Goal: Task Accomplishment & Management: Complete application form

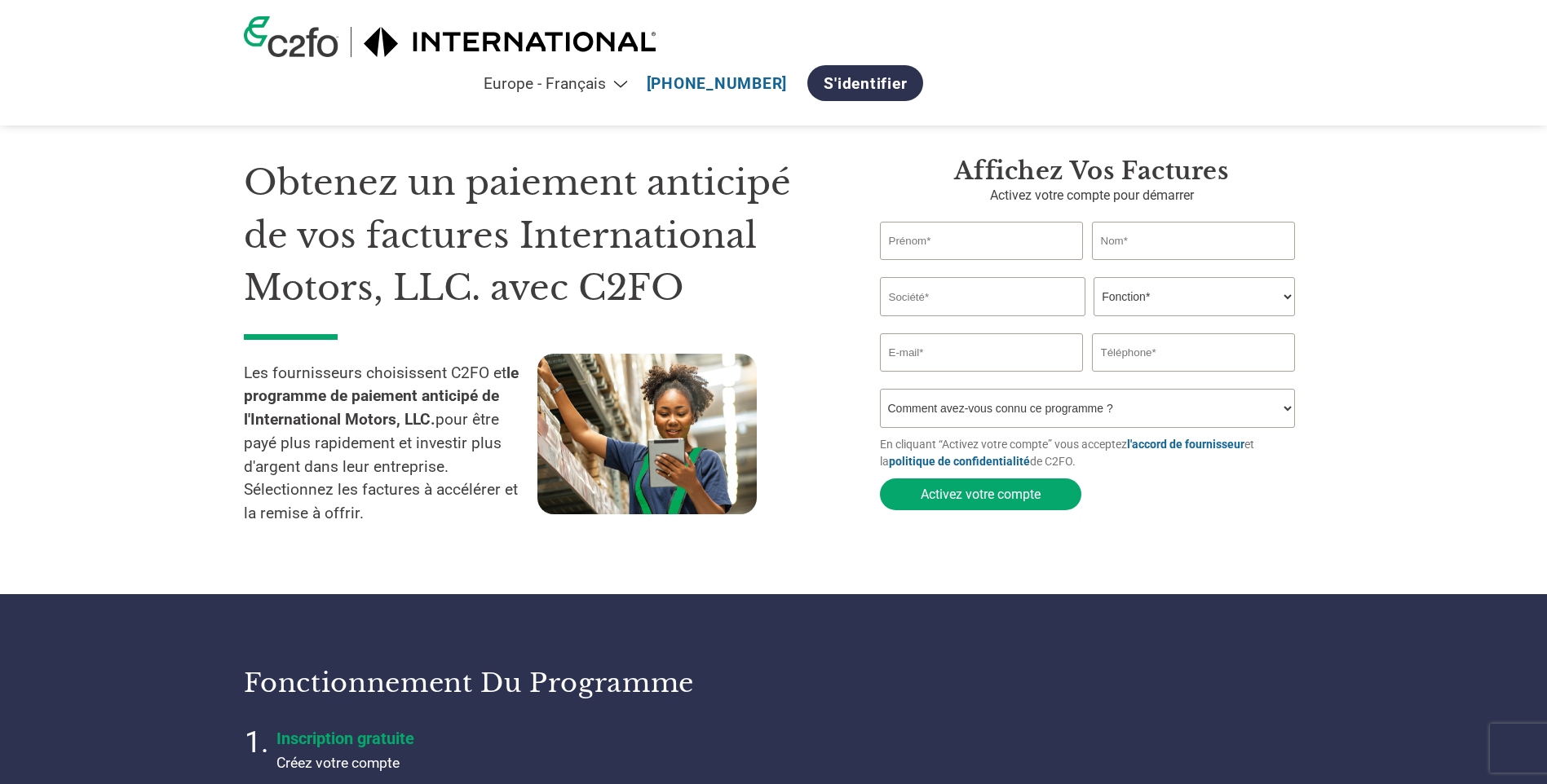
select select "fr-FR"
click at [987, 239] on input "text" at bounding box center [981, 241] width 204 height 38
click at [985, 245] on input "text" at bounding box center [981, 241] width 204 height 38
type input "c"
type input "[PERSON_NAME]"
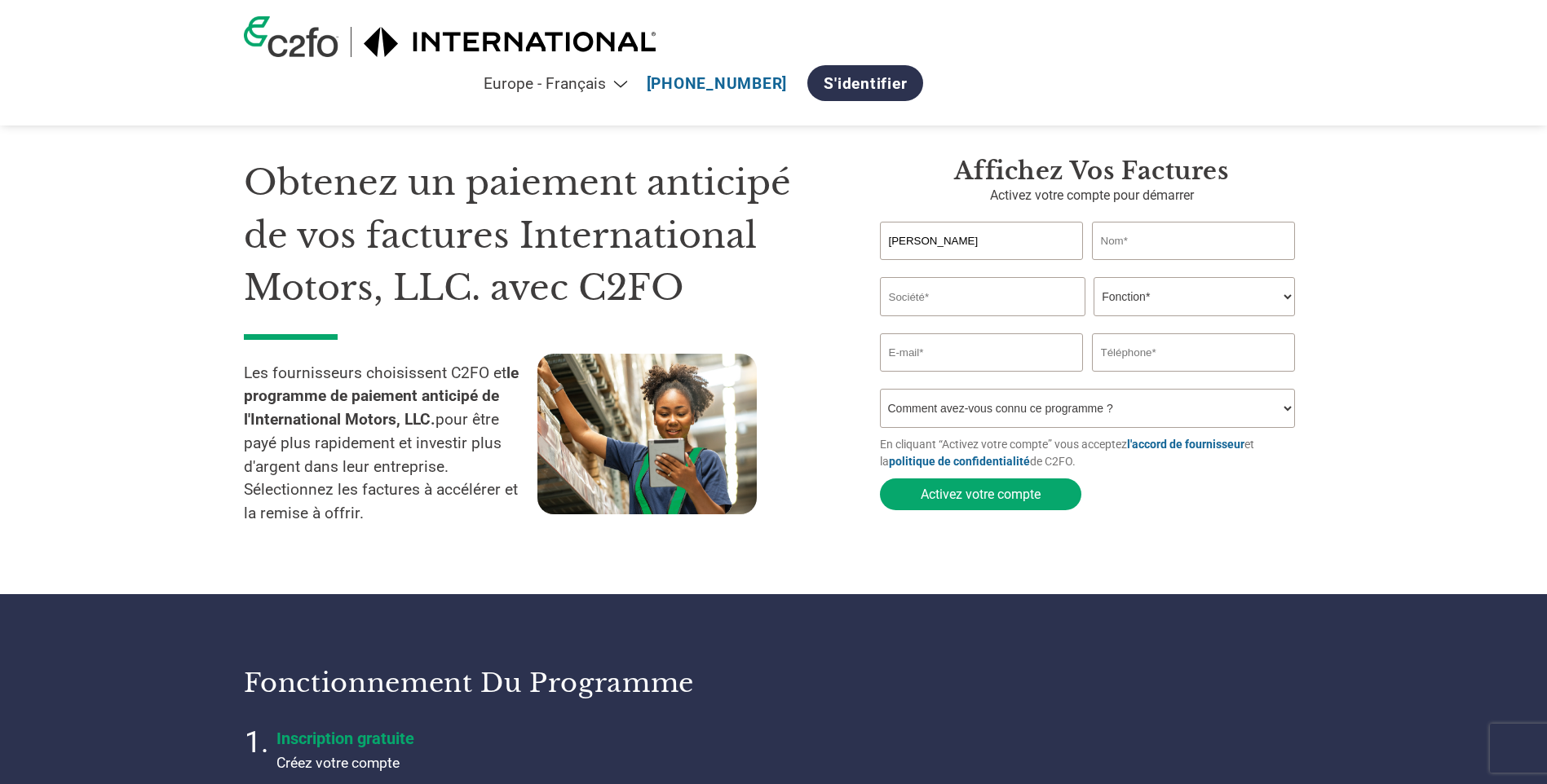
click at [1167, 246] on input "text" at bounding box center [1193, 241] width 204 height 38
type input "[PERSON_NAME]"
click at [1031, 313] on input "text" at bounding box center [982, 297] width 206 height 39
type input "DEFI GROUP"
type input "[EMAIL_ADDRESS][DOMAIN_NAME]"
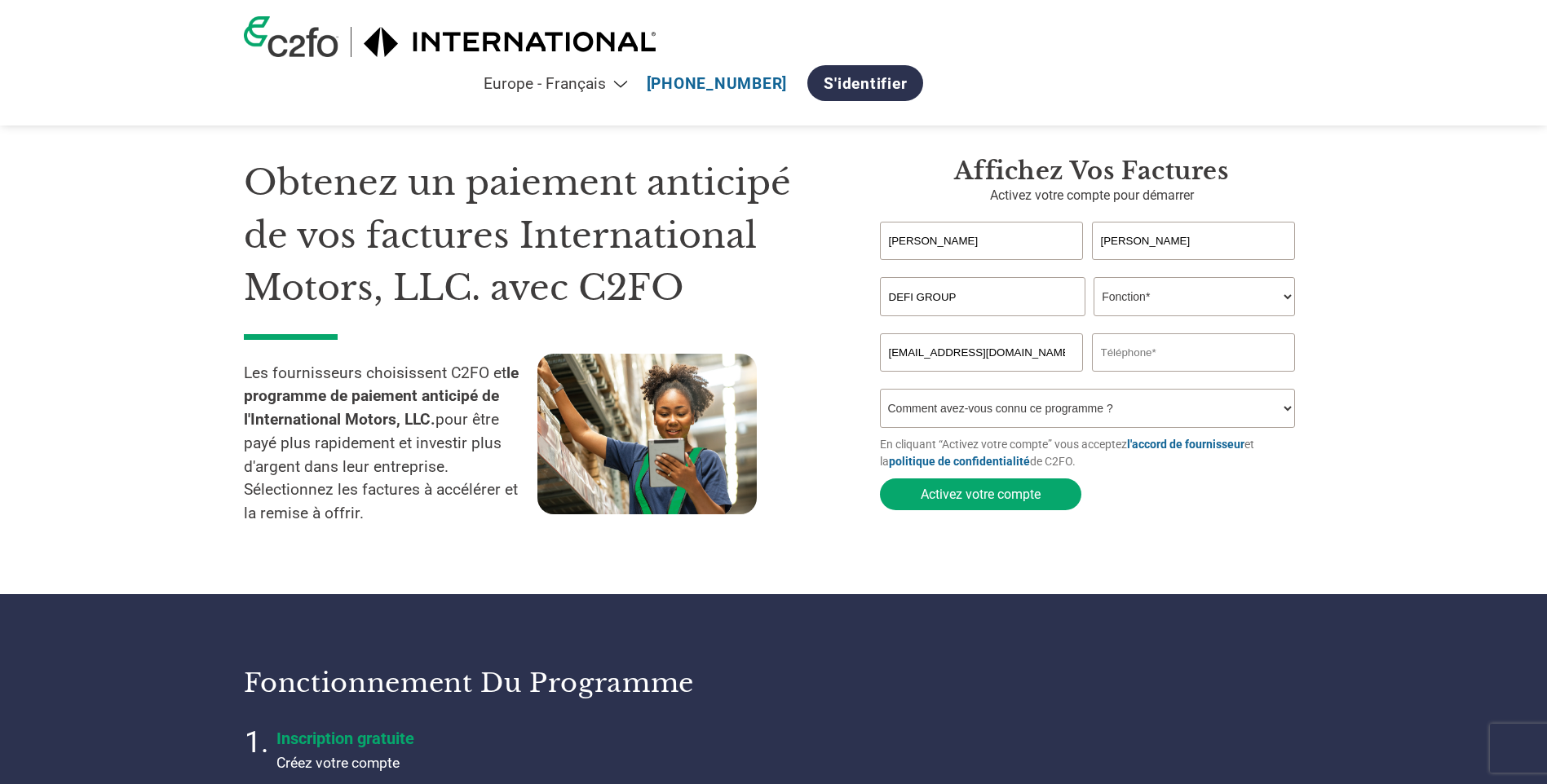
click at [1166, 302] on select "Fonction* Directeur administratif et financier Responsable crédit Contrôleur de…" at bounding box center [1194, 297] width 201 height 39
click at [1093, 279] on select "Fonction* Directeur administratif et financier Responsable crédit Contrôleur de…" at bounding box center [1194, 297] width 201 height 39
click at [1191, 299] on select "Fonction* Directeur administratif et financier Responsable crédit Contrôleur de…" at bounding box center [1194, 297] width 201 height 39
select select "OTHER"
click at [1093, 279] on select "Fonction* Directeur administratif et financier Responsable crédit Contrôleur de…" at bounding box center [1194, 297] width 201 height 39
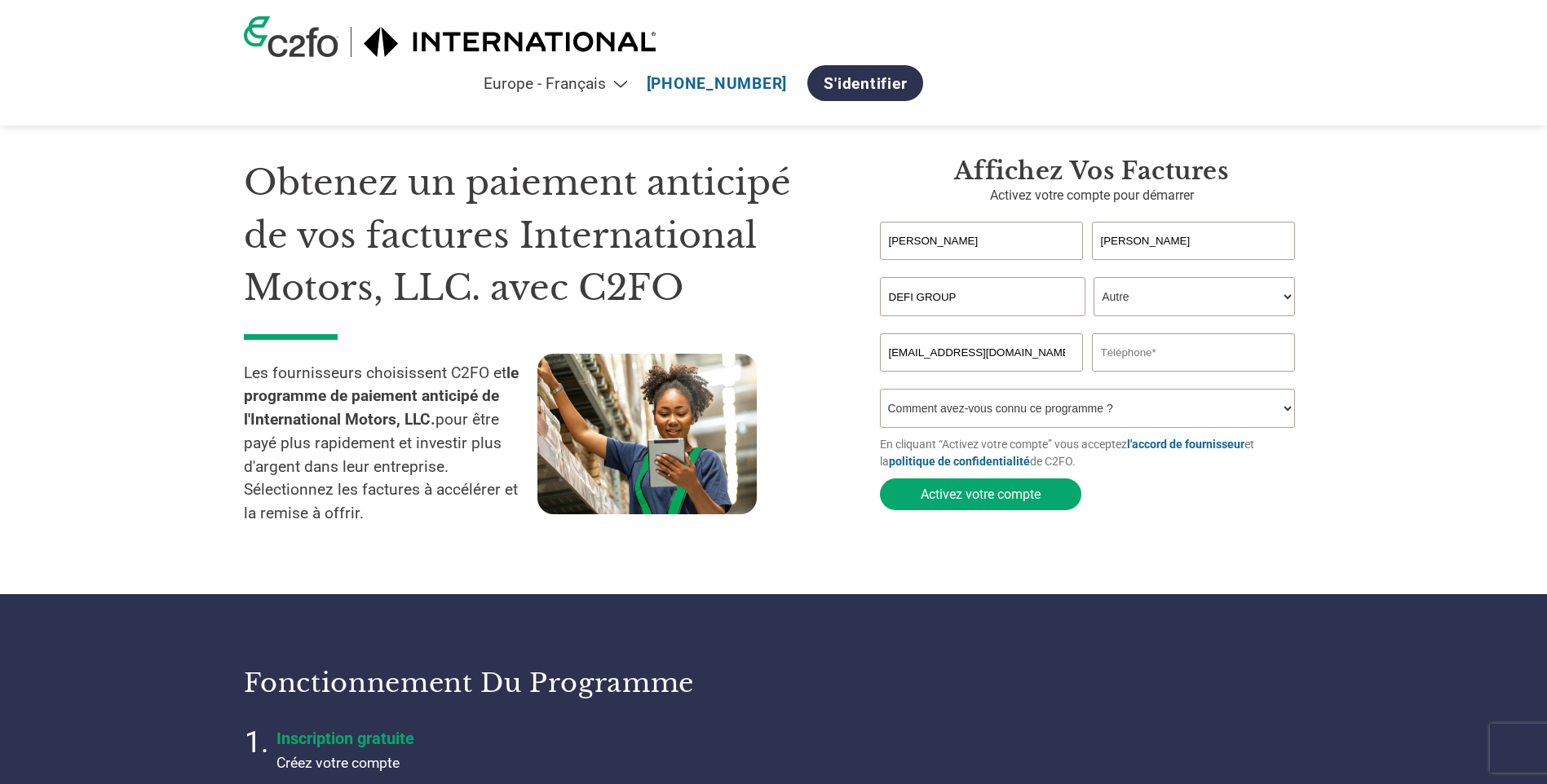
click at [1176, 363] on input "text" at bounding box center [1193, 352] width 204 height 38
click at [1179, 361] on input "text" at bounding box center [1193, 352] width 204 height 38
type input "0160937469"
click at [979, 423] on select "Comment avez-vous connu ce programme ? Par courrier Par e-mail Sur les réseaux …" at bounding box center [1087, 409] width 416 height 39
select select "Email"
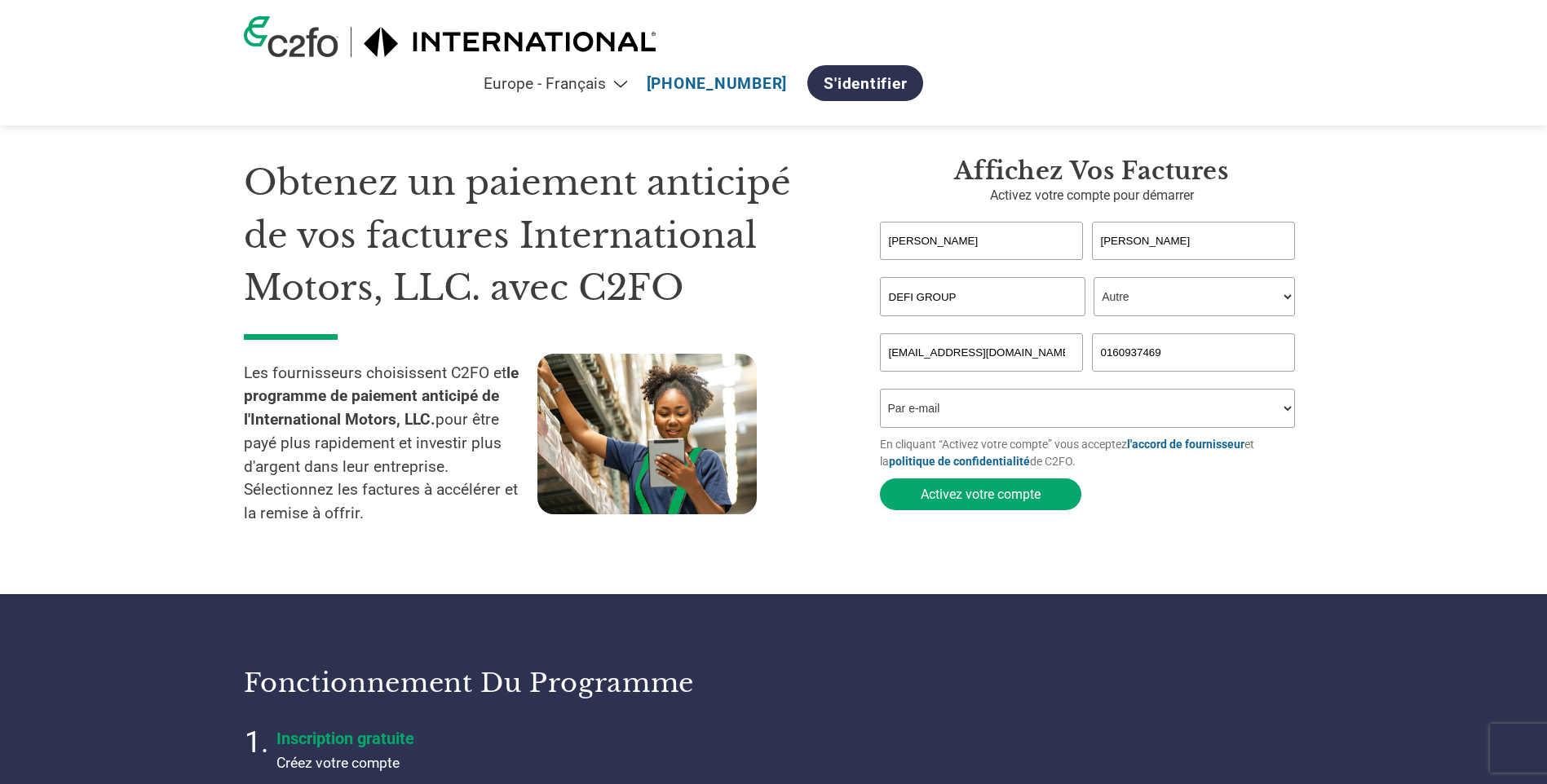
click at [880, 394] on select "Comment avez-vous connu ce programme ? Par courrier Par e-mail Sur les réseaux …" at bounding box center [1087, 409] width 416 height 39
click at [999, 504] on button "Activez votre compte" at bounding box center [980, 494] width 201 height 32
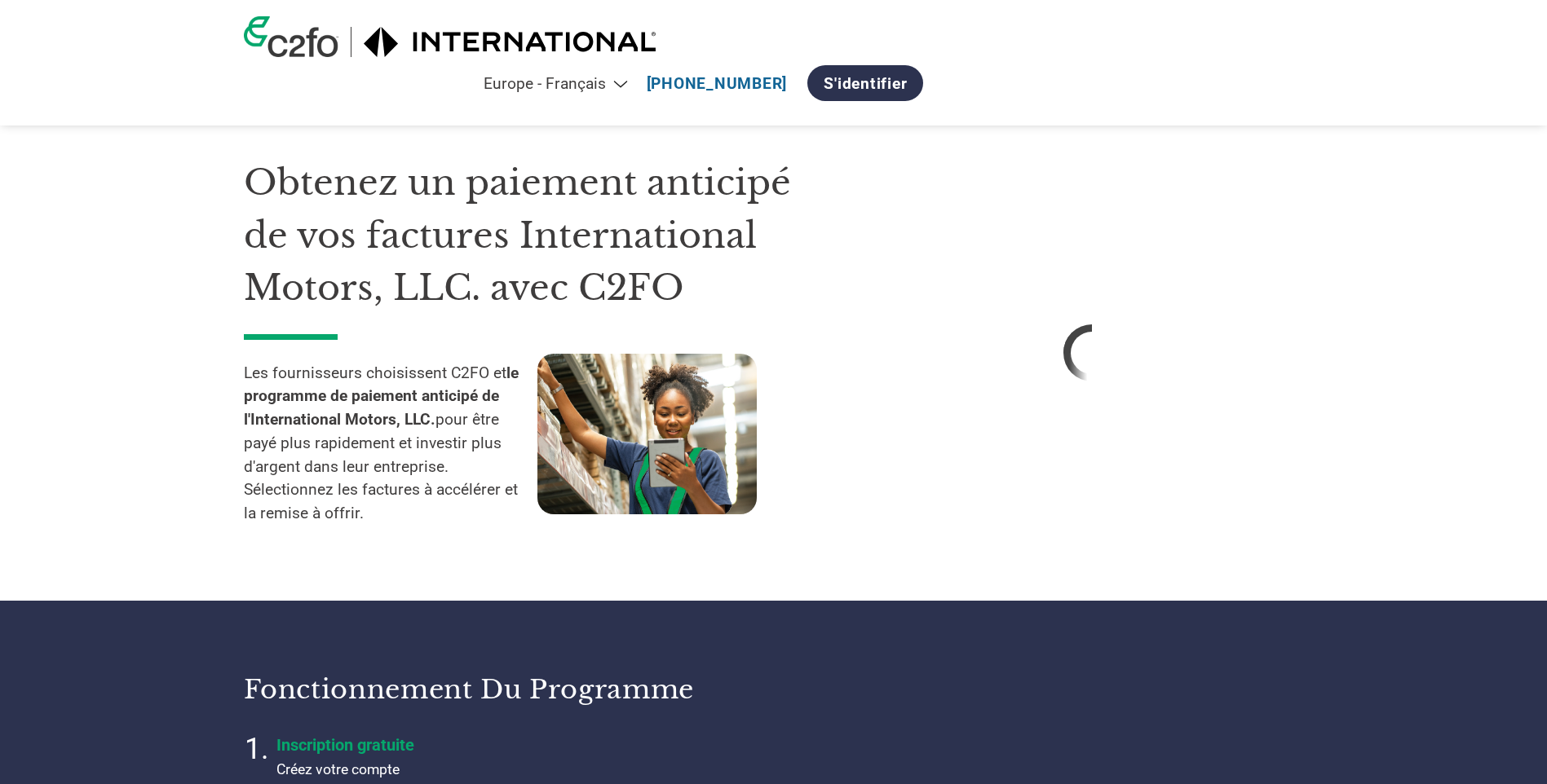
select select "fr-FR"
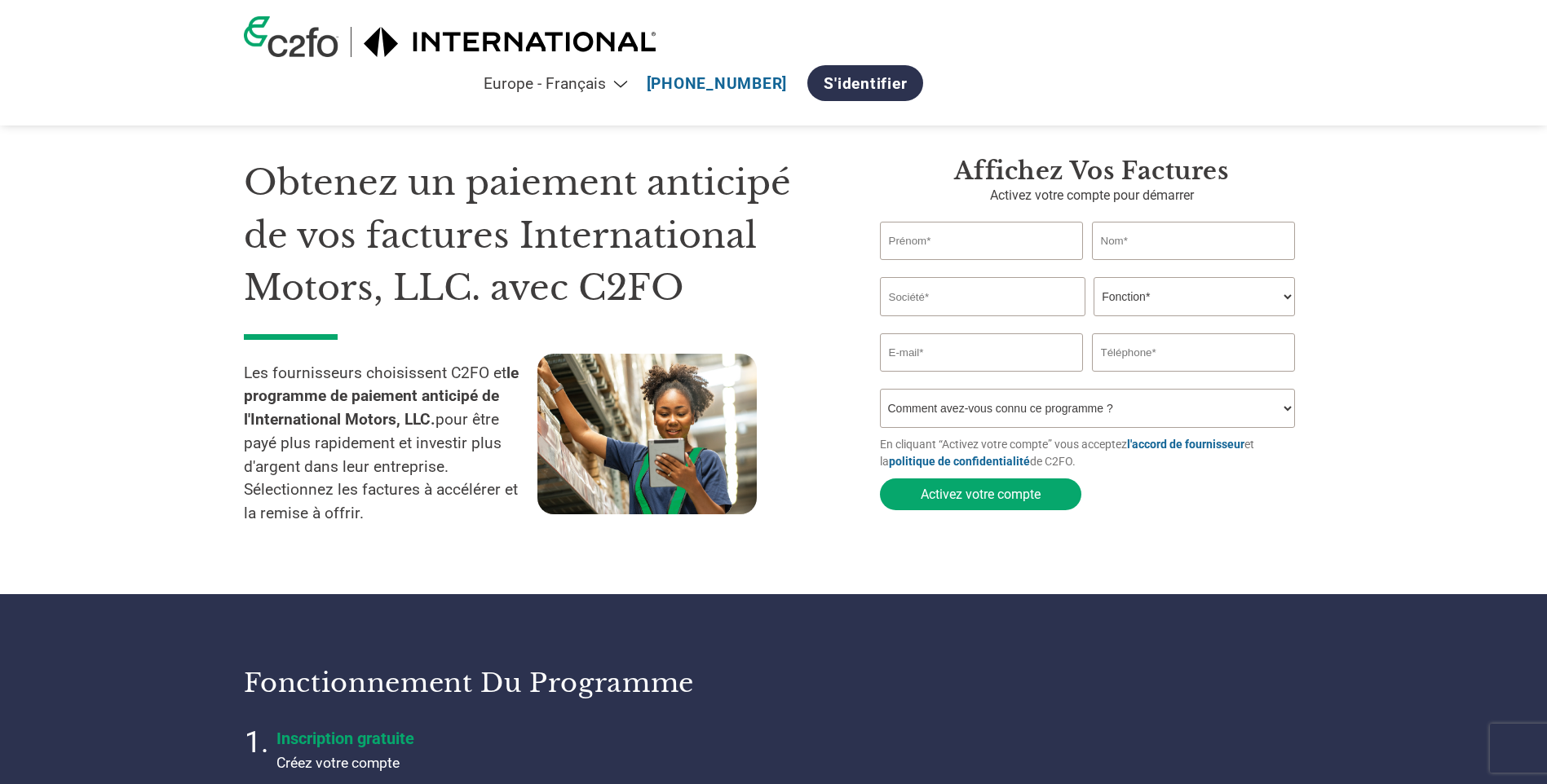
select select "fr-FR"
type input "[PERSON_NAME]"
type input "DEFI GROUP"
type input "[EMAIL_ADDRESS][DOMAIN_NAME]"
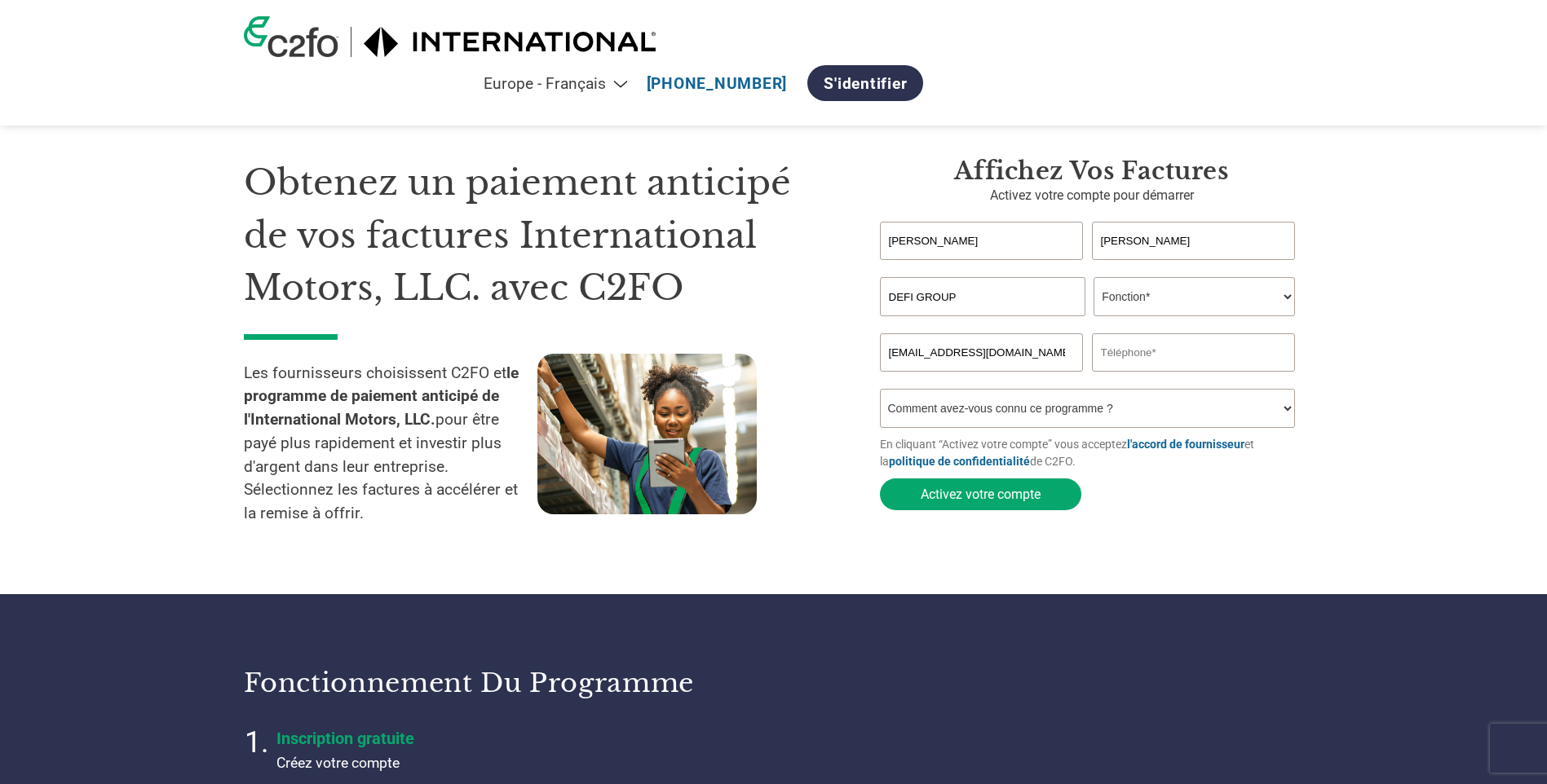
type input "0160937469"
drag, startPoint x: 1019, startPoint y: 350, endPoint x: 842, endPoint y: 347, distance: 177.0
click at [842, 347] on div "Obtenez un paiement anticipé de vos factures International Motors, LLC. avec C2…" at bounding box center [774, 316] width 1060 height 451
type input "A"
click at [978, 358] on input "email" at bounding box center [981, 352] width 204 height 38
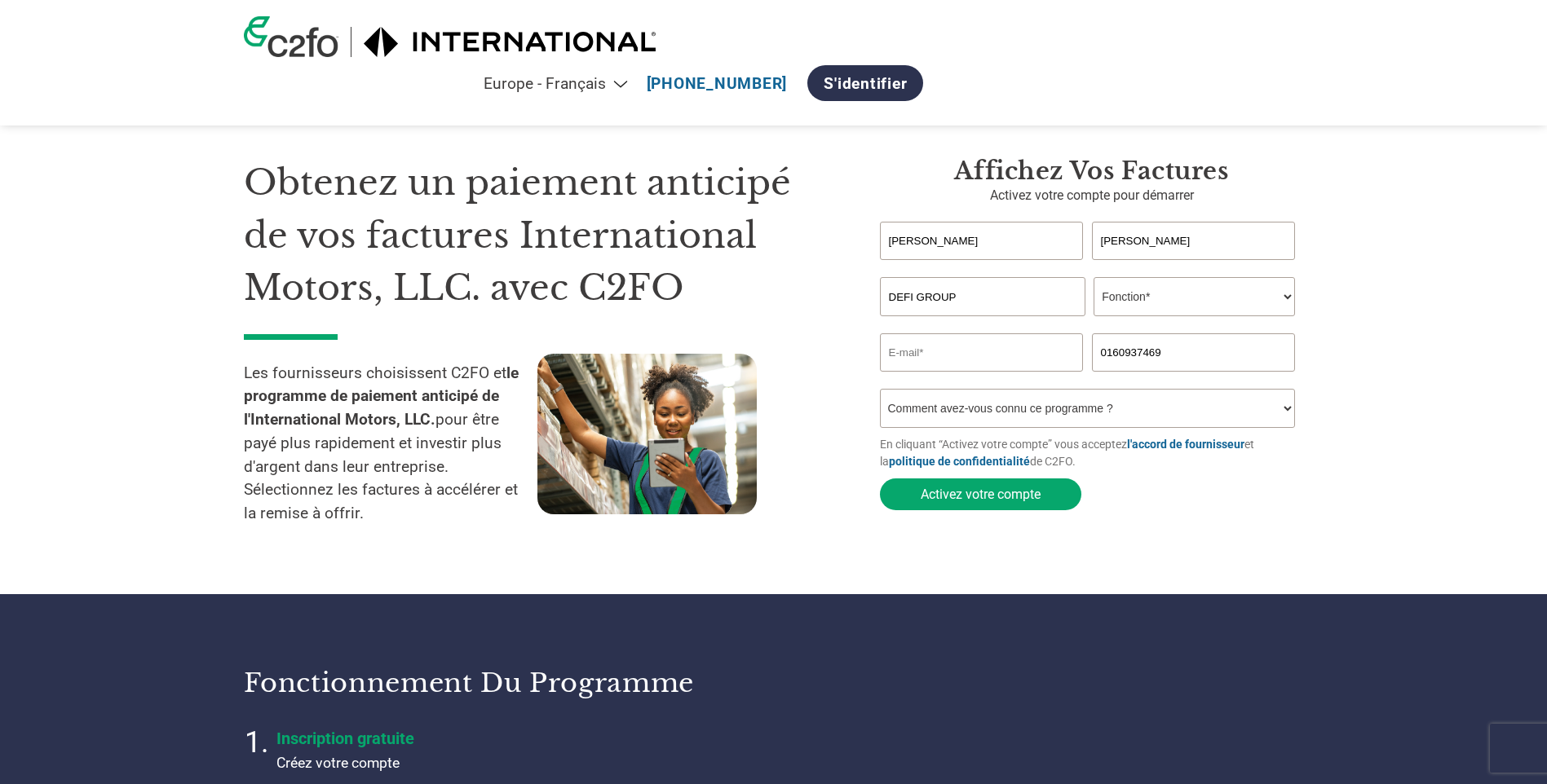
paste input "[EMAIL_ADDRESS][DOMAIN_NAME]"
type input "[EMAIL_ADDRESS][DOMAIN_NAME]"
click at [1177, 298] on select "Fonction* Directeur administratif et financier Responsable crédit Contrôleur de…" at bounding box center [1194, 297] width 201 height 39
select select "OTHER"
click at [1093, 279] on select "Fonction* Directeur administratif et financier Responsable crédit Contrôleur de…" at bounding box center [1194, 297] width 201 height 39
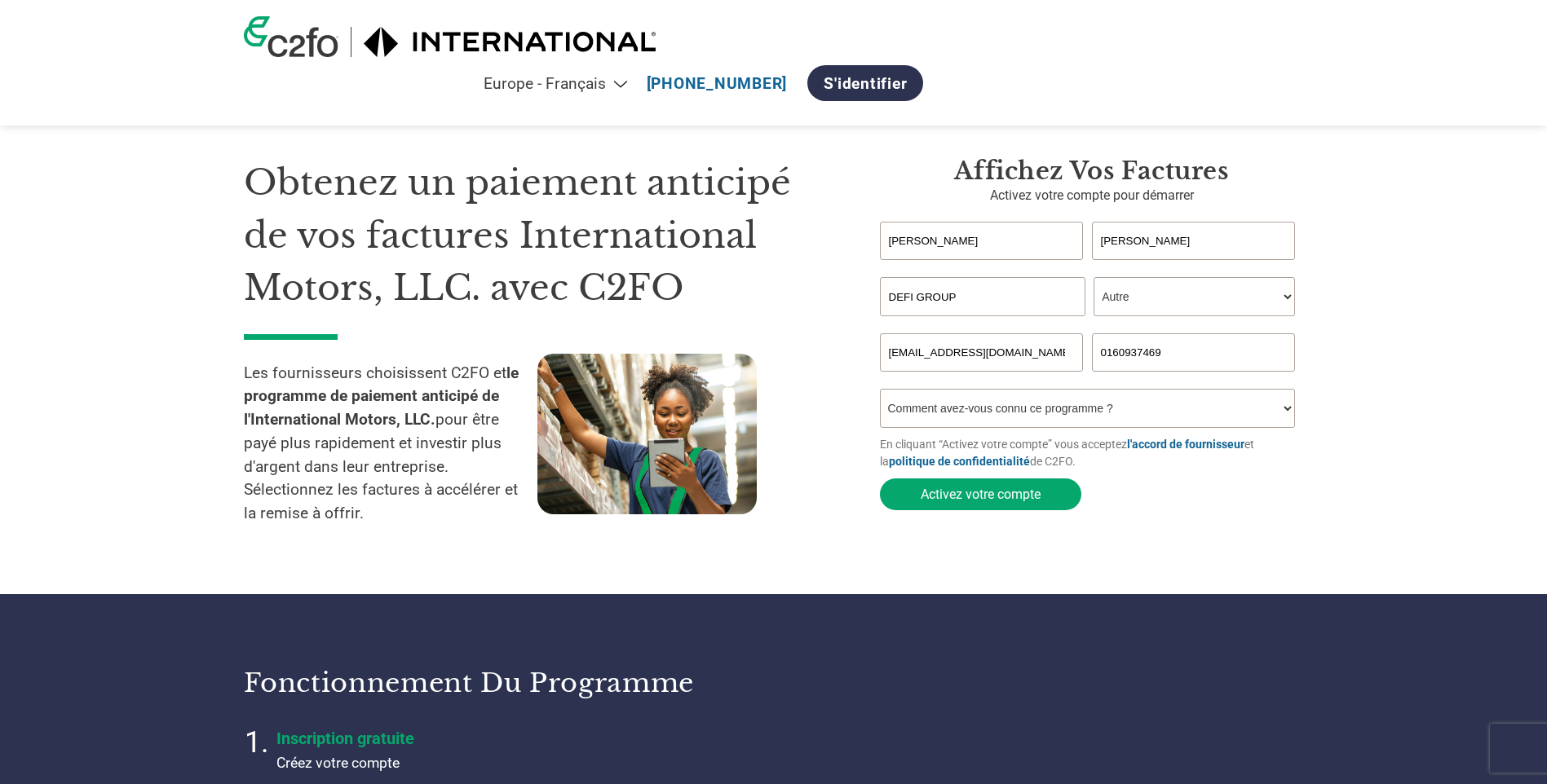
click at [989, 413] on select "Comment avez-vous connu ce programme ? Par courrier Par e-mail Sur les réseaux …" at bounding box center [1087, 409] width 416 height 39
select select "Email"
click at [880, 394] on select "Comment avez-vous connu ce programme ? Par courrier Par e-mail Sur les réseaux …" at bounding box center [1087, 409] width 416 height 39
click at [975, 502] on button "Activez votre compte" at bounding box center [980, 494] width 201 height 32
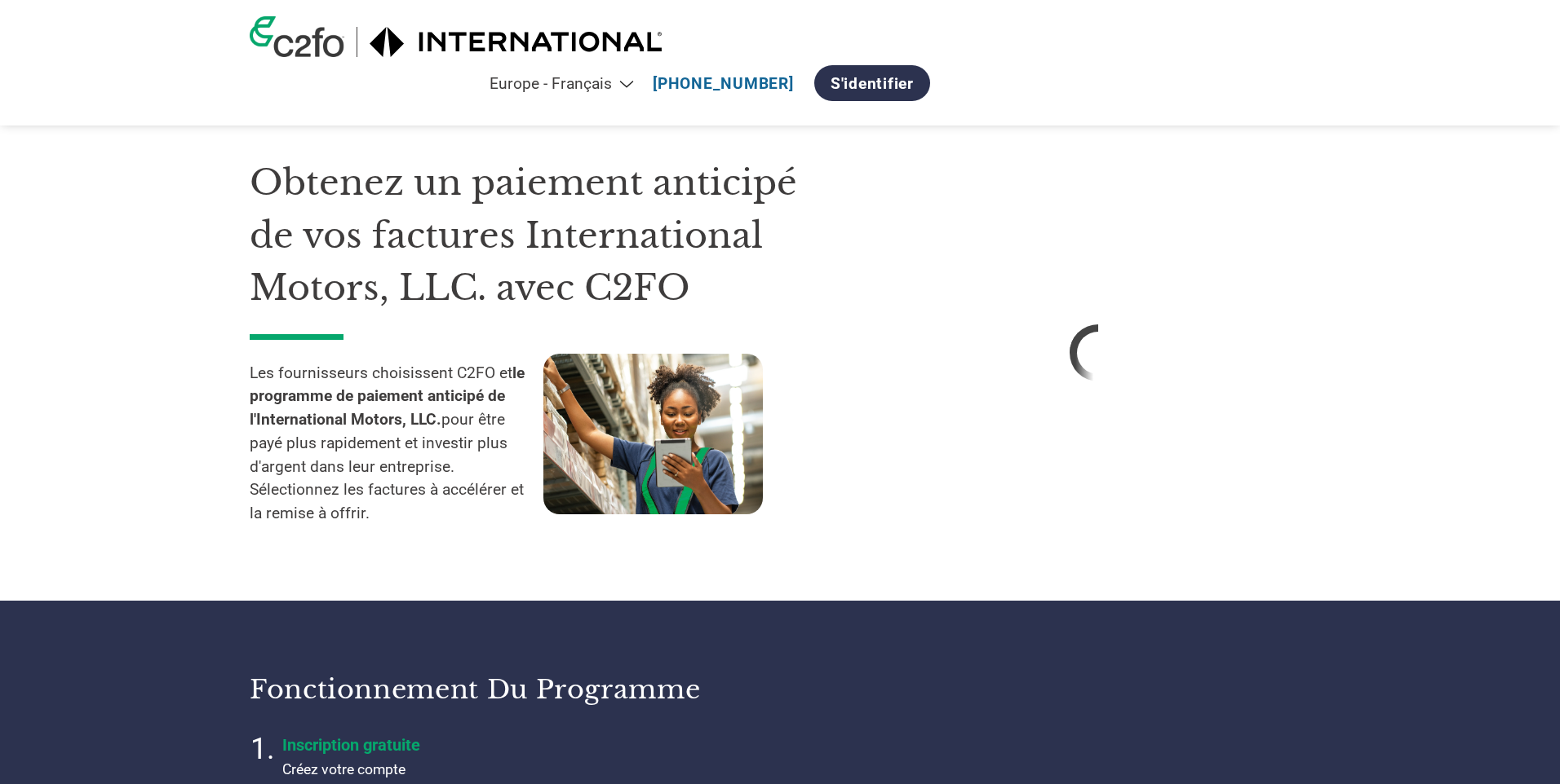
select select "fr-FR"
